Goal: Task Accomplishment & Management: Manage account settings

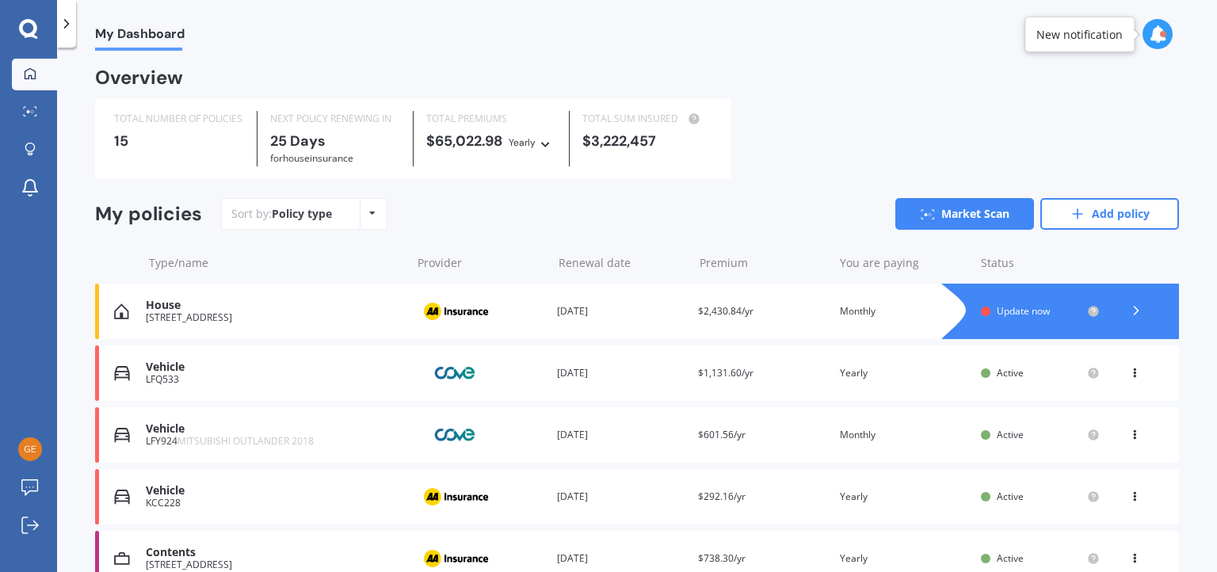
click at [1009, 313] on span "Update now" at bounding box center [1023, 310] width 53 height 13
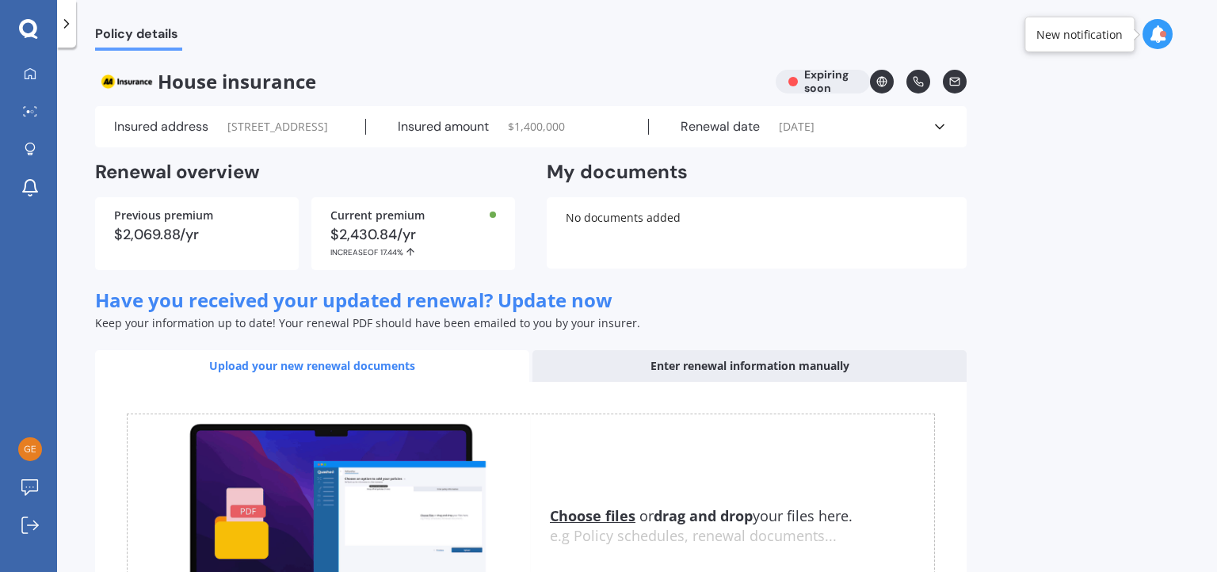
click at [940, 129] on polyline at bounding box center [940, 127] width 8 height 4
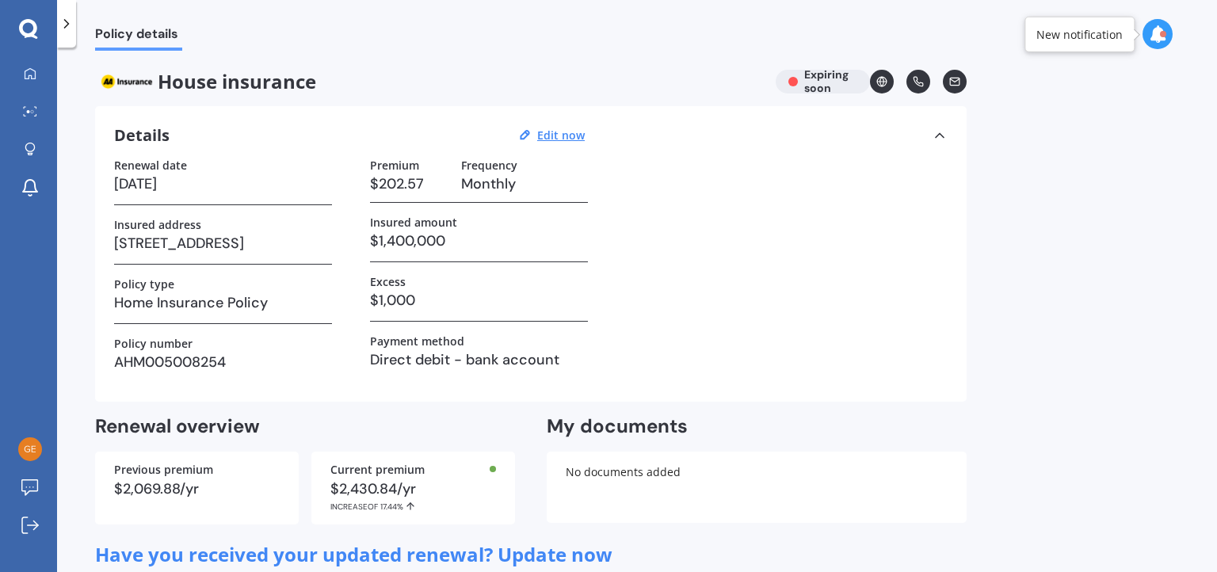
click at [421, 182] on h3 "$202.57" at bounding box center [409, 184] width 78 height 24
click at [559, 136] on u "Edit now" at bounding box center [561, 135] width 48 height 15
select select "24"
select select "09"
select select "2025"
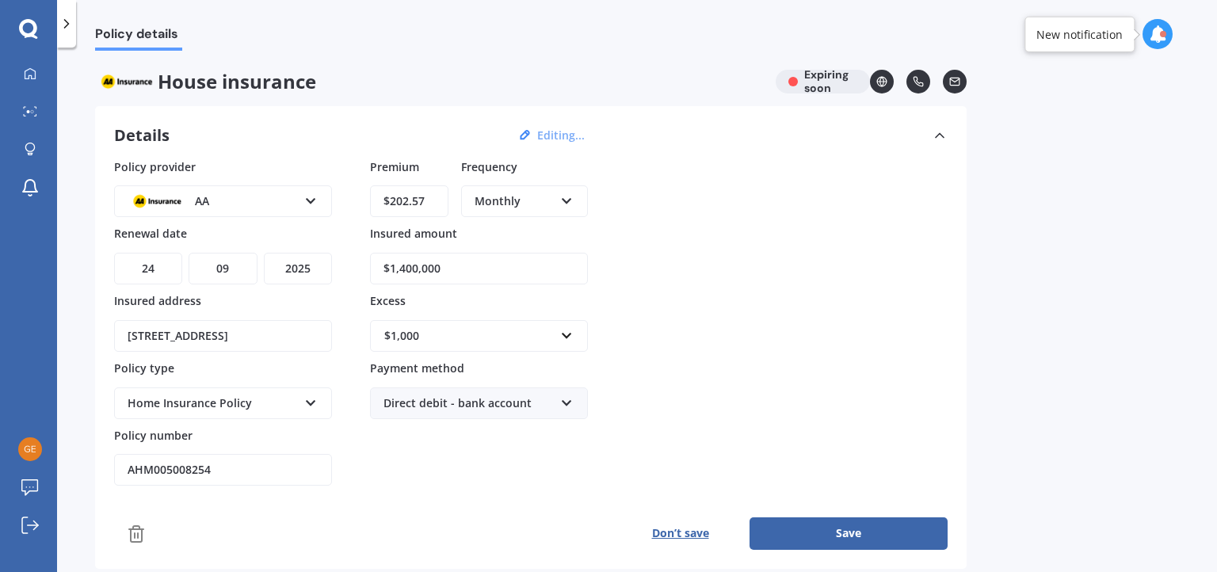
click at [421, 204] on input "$202.57" at bounding box center [409, 201] width 78 height 32
drag, startPoint x: 418, startPoint y: 197, endPoint x: 402, endPoint y: 202, distance: 16.5
click at [402, 197] on input "$202.57" at bounding box center [409, 201] width 78 height 32
type input "$200.06"
click at [765, 264] on div "Policy provider AA AA AMI AMP ANZ ASB Ando BNZ Co-Operative Bank FMG Initio Kiw…" at bounding box center [530, 322] width 833 height 328
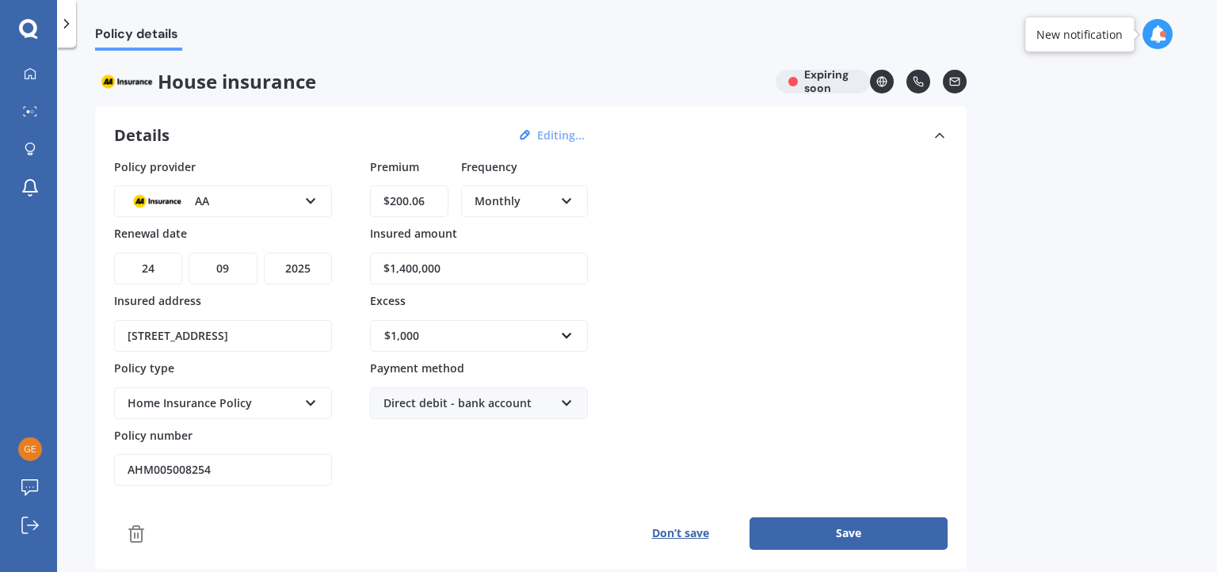
drag, startPoint x: 440, startPoint y: 270, endPoint x: 406, endPoint y: 264, distance: 35.4
click at [406, 264] on input "$1,400,000" at bounding box center [479, 269] width 218 height 32
click at [450, 269] on input "$1,400,000" at bounding box center [479, 269] width 218 height 32
click at [444, 267] on input "$1,400,000" at bounding box center [479, 269] width 218 height 32
type input "$1,447,300"
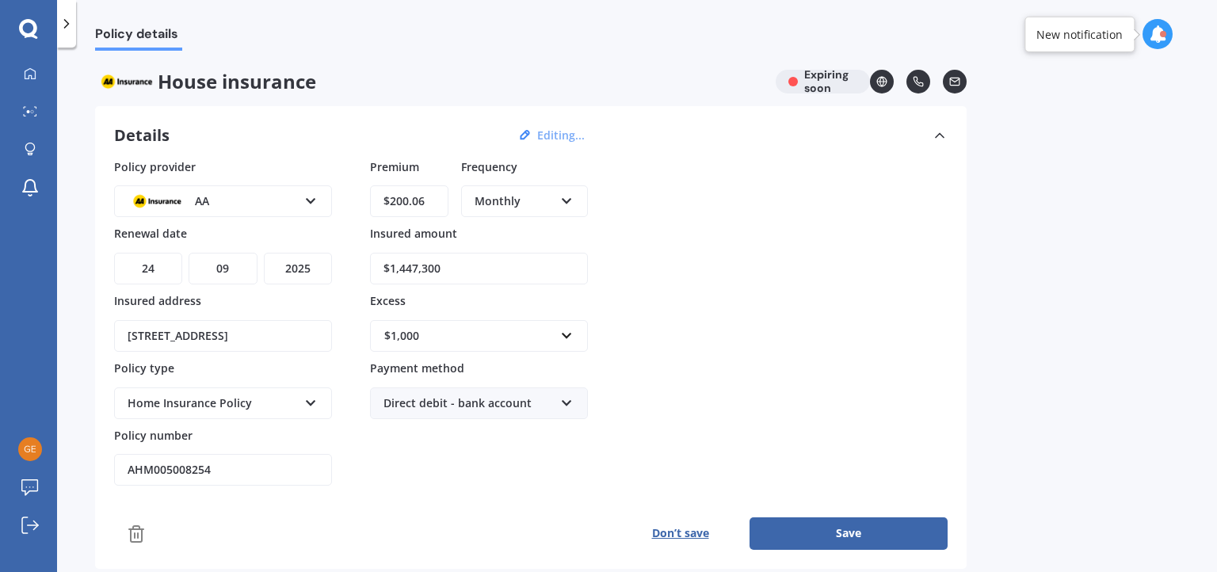
click at [794, 318] on div "Policy provider AA AA AMI AMP ANZ ASB Ando BNZ Co-Operative Bank FMG Initio Kiw…" at bounding box center [530, 322] width 833 height 328
click at [297, 265] on select "YYYY 2027 2026 2025 2024 2023 2022 2021 2020 2019 2018 2017 2016 2015 2014 2013…" at bounding box center [298, 269] width 68 height 32
select select "2026"
click at [264, 253] on select "YYYY 2027 2026 2025 2024 2023 2022 2021 2020 2019 2018 2017 2016 2015 2014 2013…" at bounding box center [298, 269] width 68 height 32
click at [780, 306] on div "Policy provider AA AA AMI AMP ANZ ASB Ando BNZ Co-Operative Bank FMG Initio Kiw…" at bounding box center [530, 322] width 833 height 328
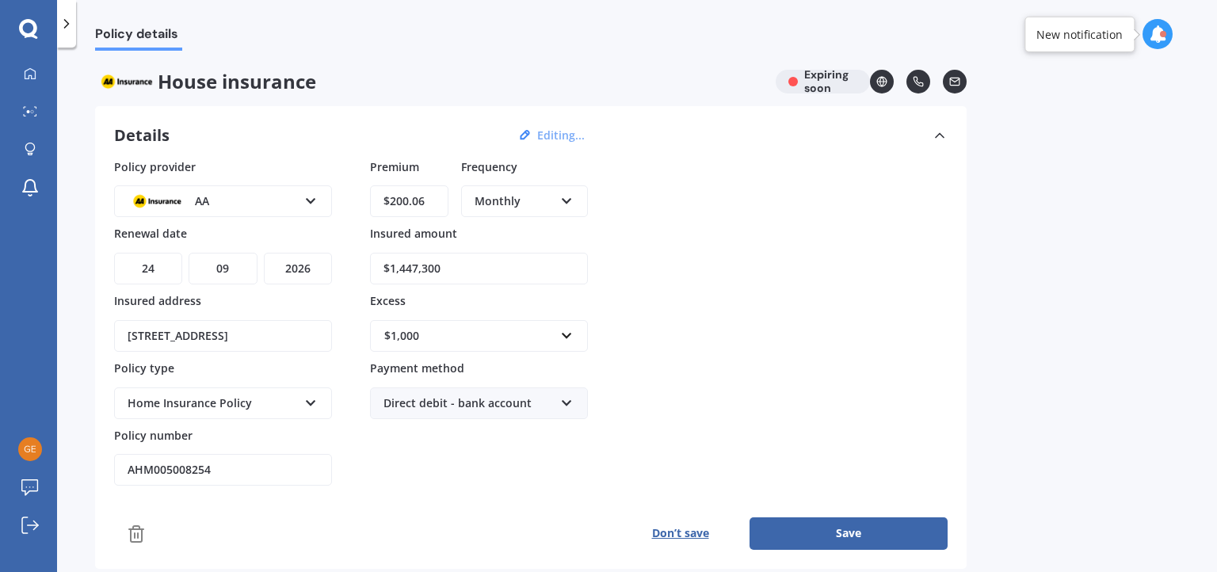
click at [727, 215] on div "Policy provider AA AA AMI AMP ANZ ASB Ando BNZ Co-Operative Bank FMG Initio Kiw…" at bounding box center [530, 322] width 833 height 328
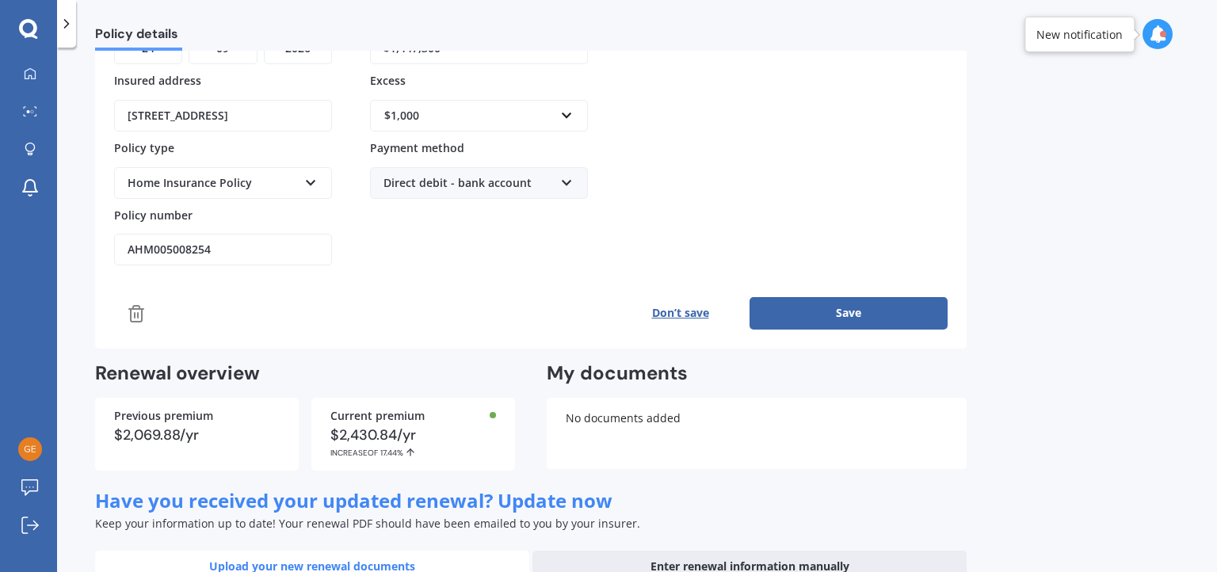
scroll to position [238, 0]
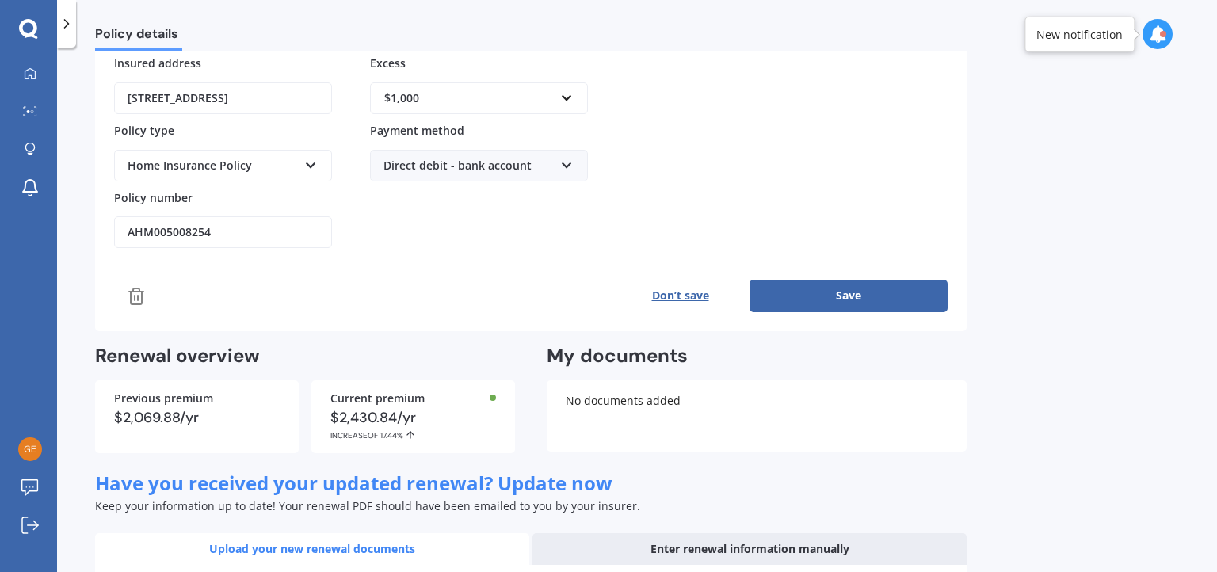
click at [849, 292] on button "Save" at bounding box center [848, 296] width 198 height 32
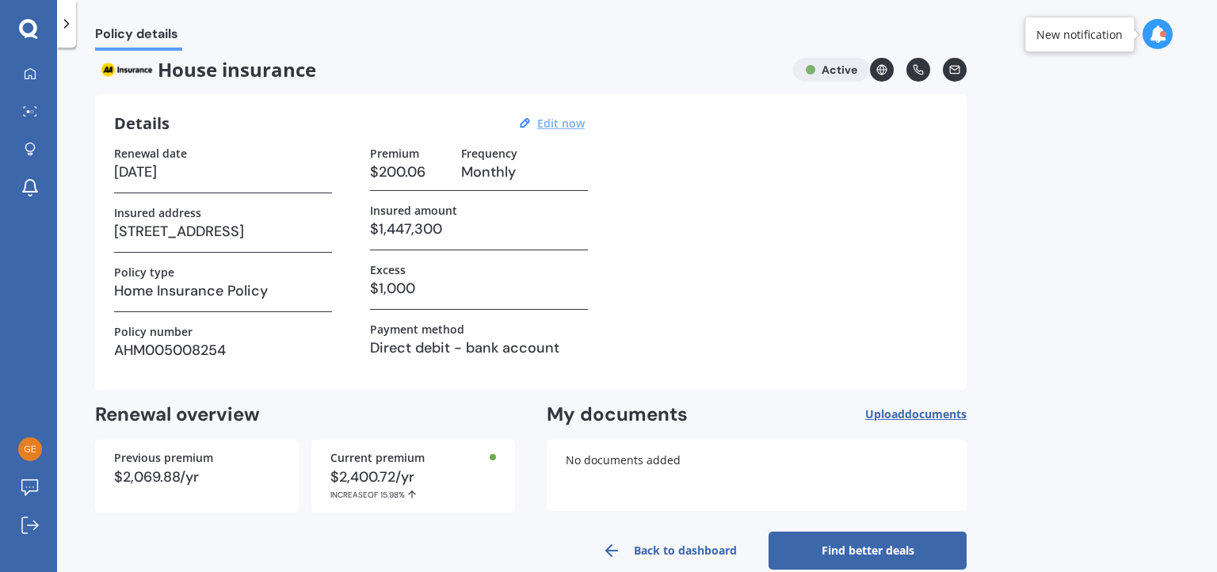
scroll to position [0, 0]
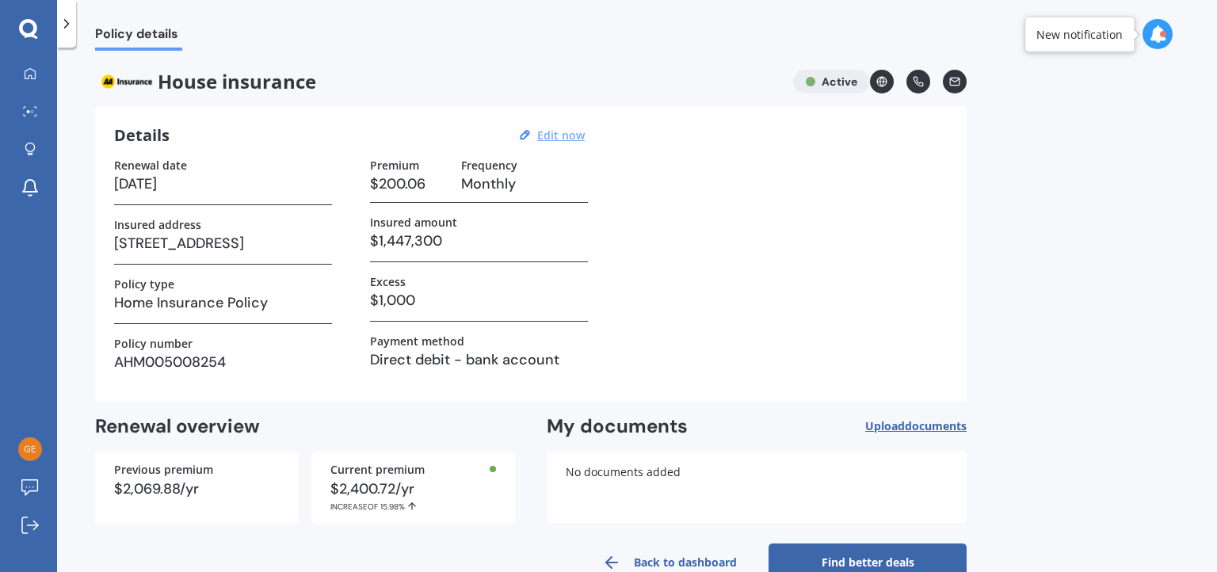
click at [555, 137] on u "Edit now" at bounding box center [561, 135] width 48 height 15
select select "24"
select select "09"
select select "2026"
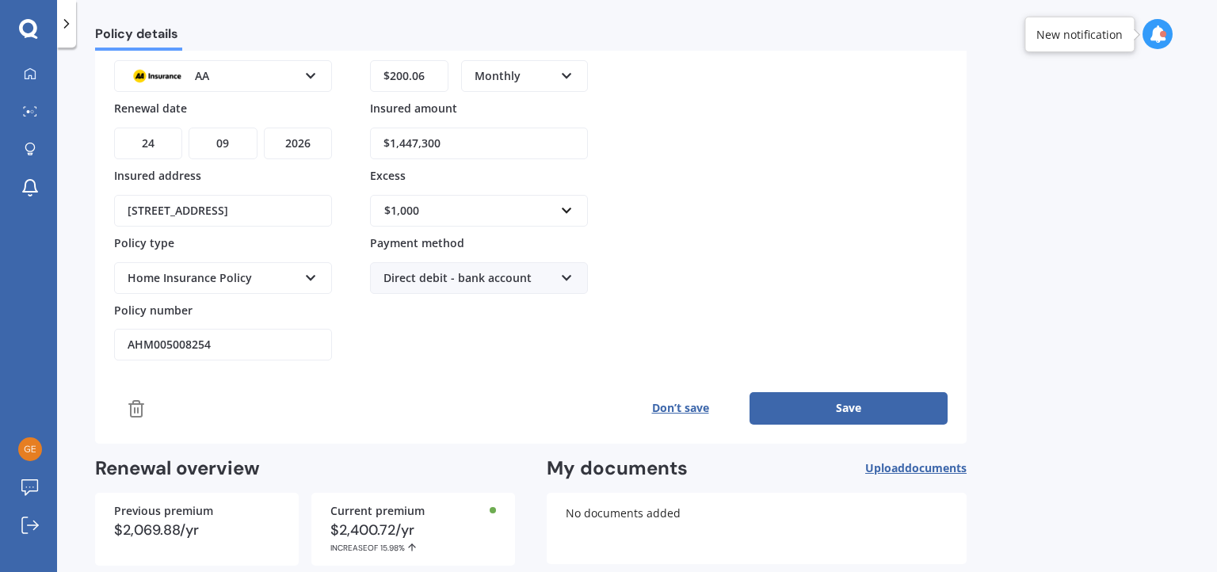
scroll to position [202, 0]
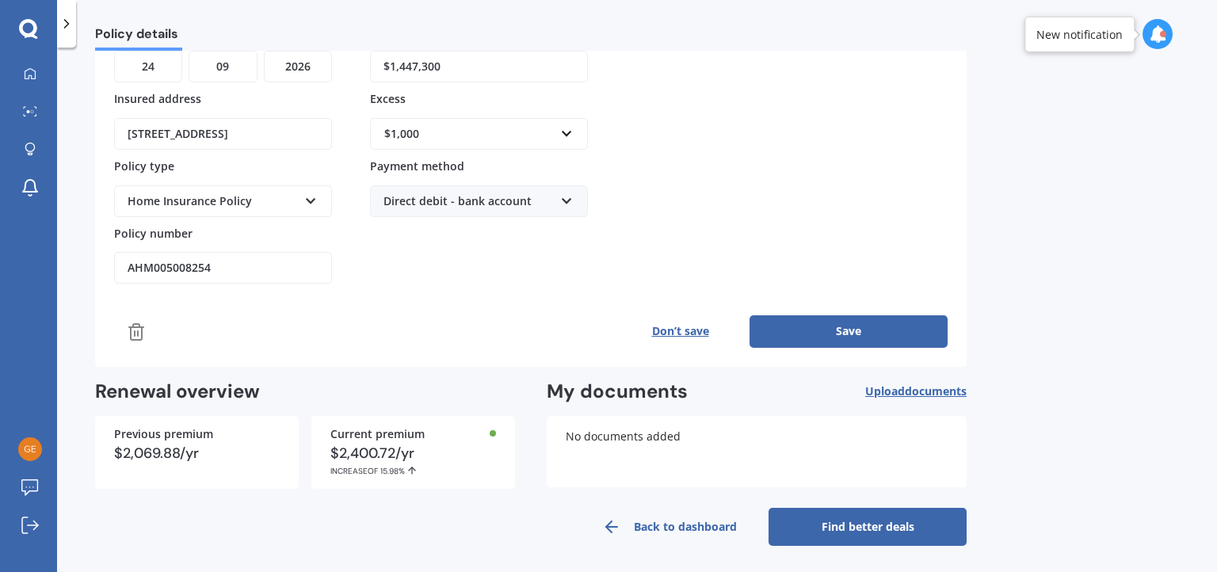
click at [857, 325] on button "Save" at bounding box center [848, 331] width 198 height 32
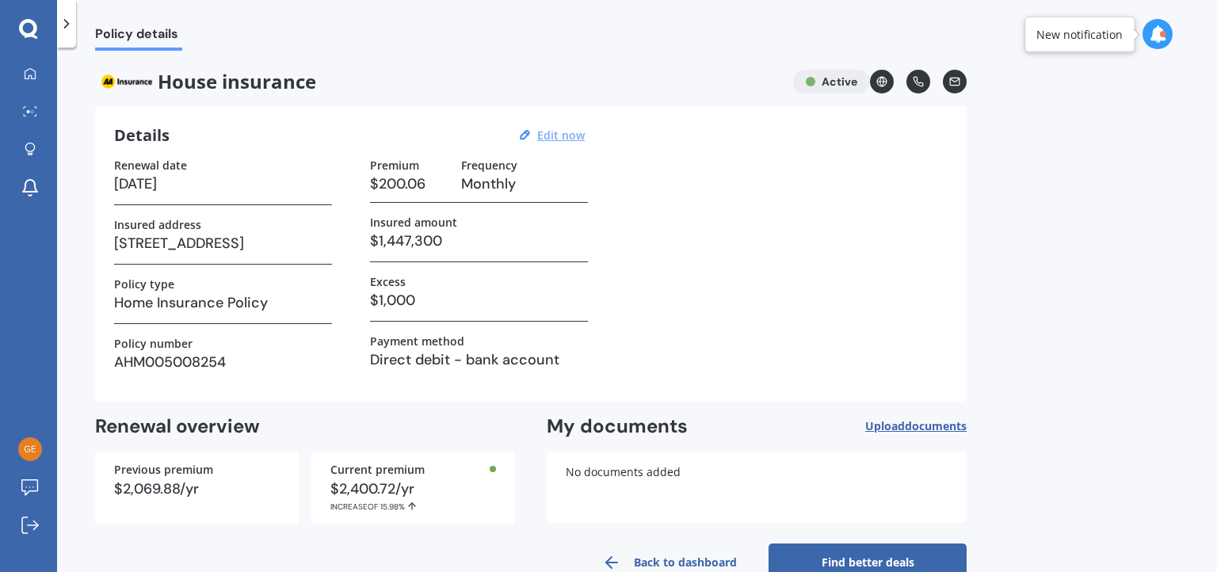
scroll to position [37, 0]
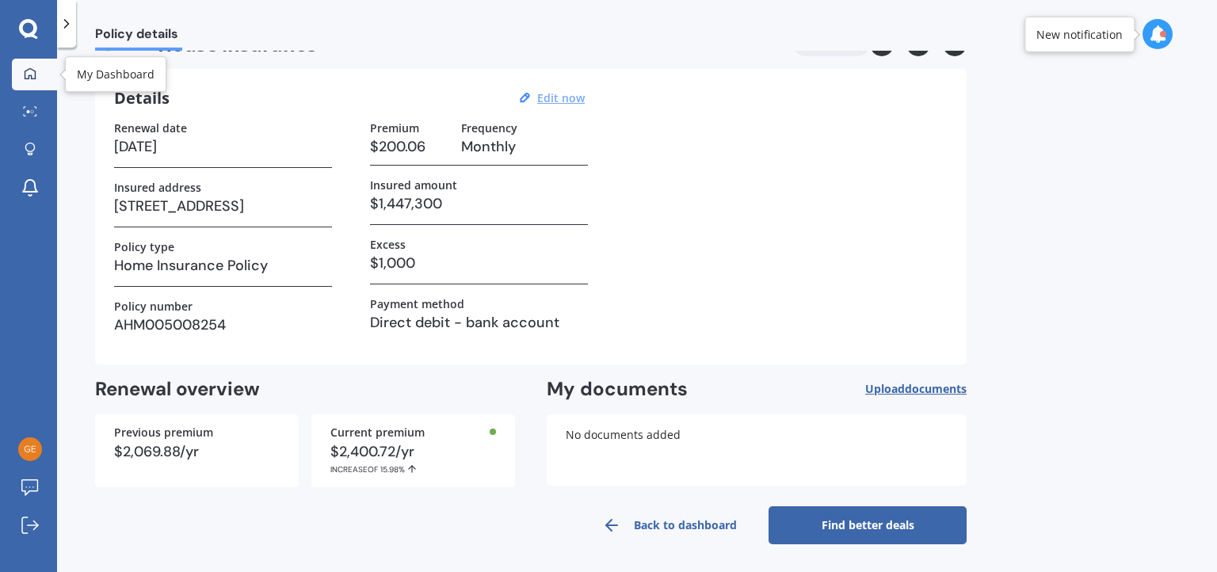
click at [30, 69] on icon at bounding box center [30, 73] width 13 height 13
